Goal: Navigation & Orientation: Go to known website

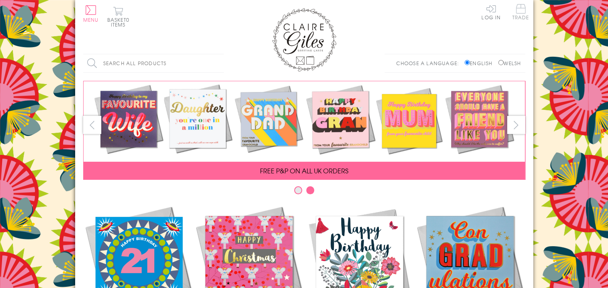
click at [520, 12] on span "Trade" at bounding box center [521, 12] width 17 height 16
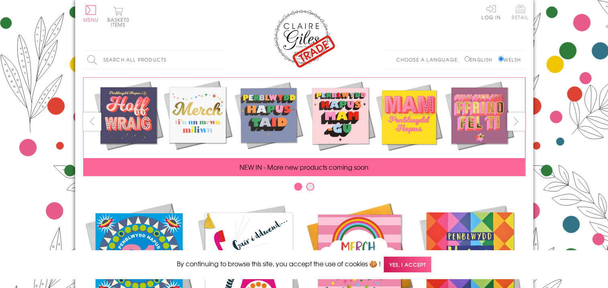
click at [519, 9] on span "Retail" at bounding box center [520, 12] width 17 height 16
